Goal: Information Seeking & Learning: Learn about a topic

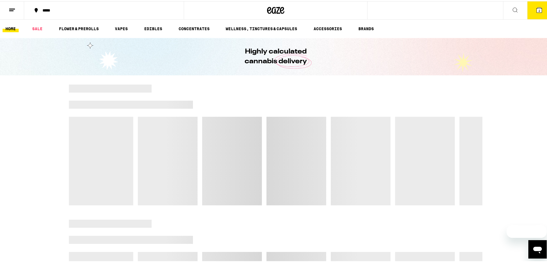
click at [6, 11] on button at bounding box center [12, 9] width 24 height 18
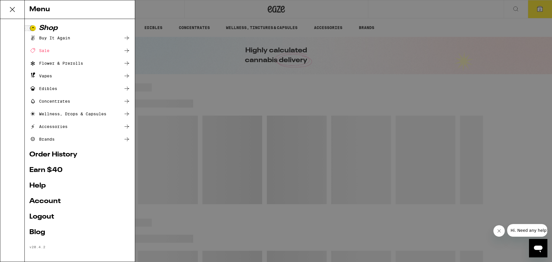
click at [224, 149] on div "Menu Shop Buy It Again Sale Flower & Prerolls Vapes Edibles Concentrates Wellne…" at bounding box center [276, 131] width 552 height 262
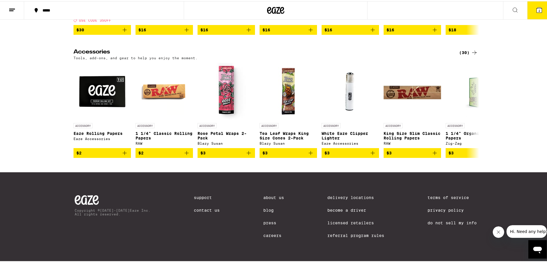
scroll to position [2534, 0]
click at [265, 235] on link "Careers" at bounding box center [273, 234] width 21 height 5
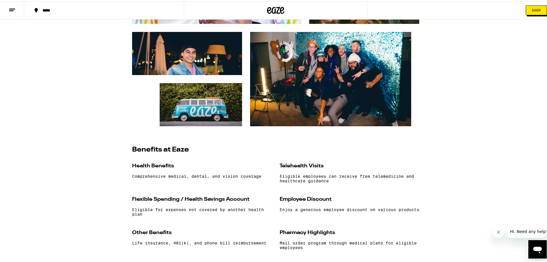
scroll to position [546, 0]
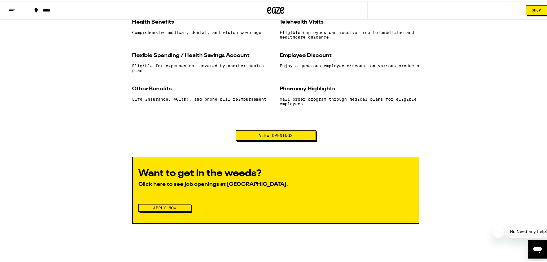
click at [262, 136] on span "View Openings" at bounding box center [276, 134] width 34 height 4
click at [172, 209] on span "Apply Now" at bounding box center [164, 207] width 23 height 4
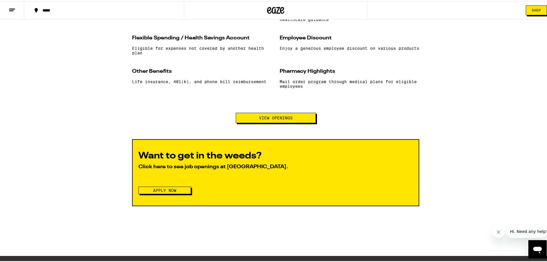
scroll to position [654, 0]
